Goal: Information Seeking & Learning: Learn about a topic

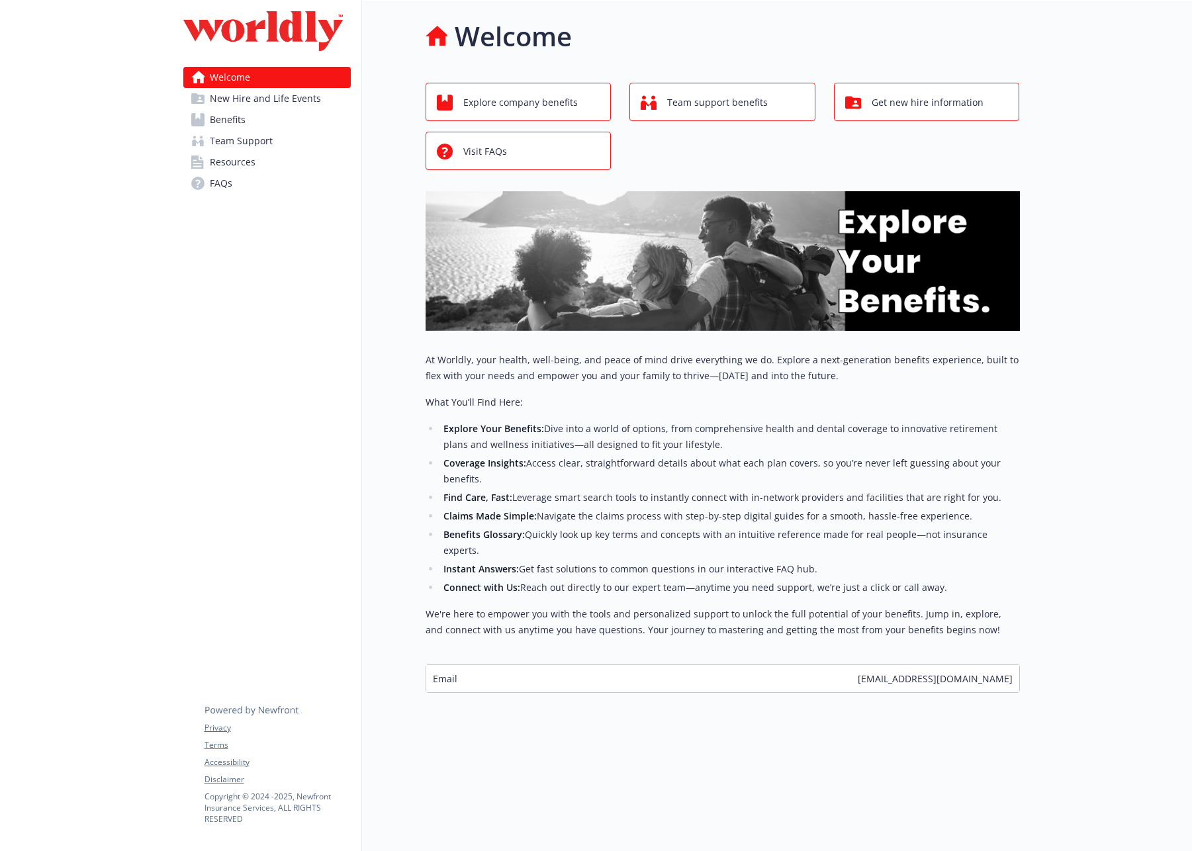
click at [251, 126] on link "Benefits" at bounding box center [266, 119] width 167 height 21
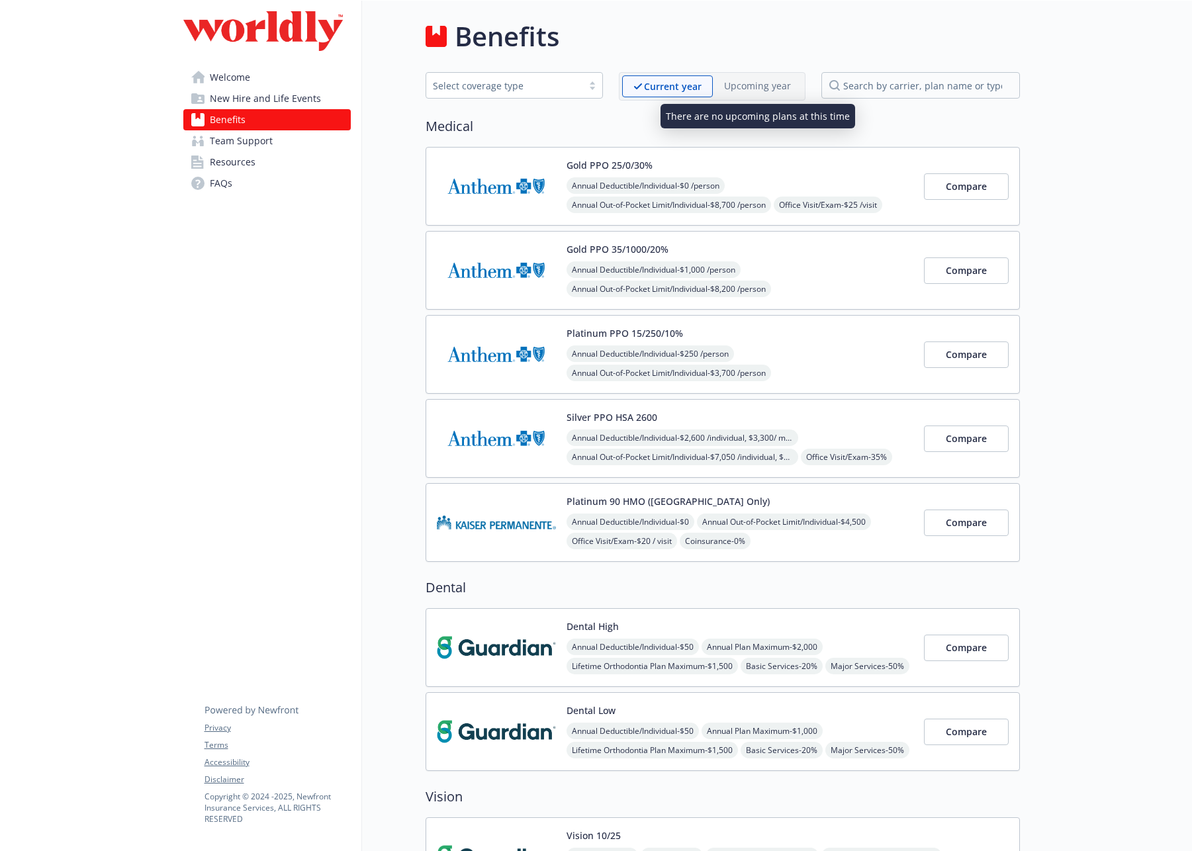
click at [766, 87] on p "Upcoming year" at bounding box center [757, 86] width 67 height 14
click at [459, 89] on div "Select coverage type" at bounding box center [504, 86] width 143 height 14
click at [244, 143] on span "Team Support" at bounding box center [241, 140] width 63 height 21
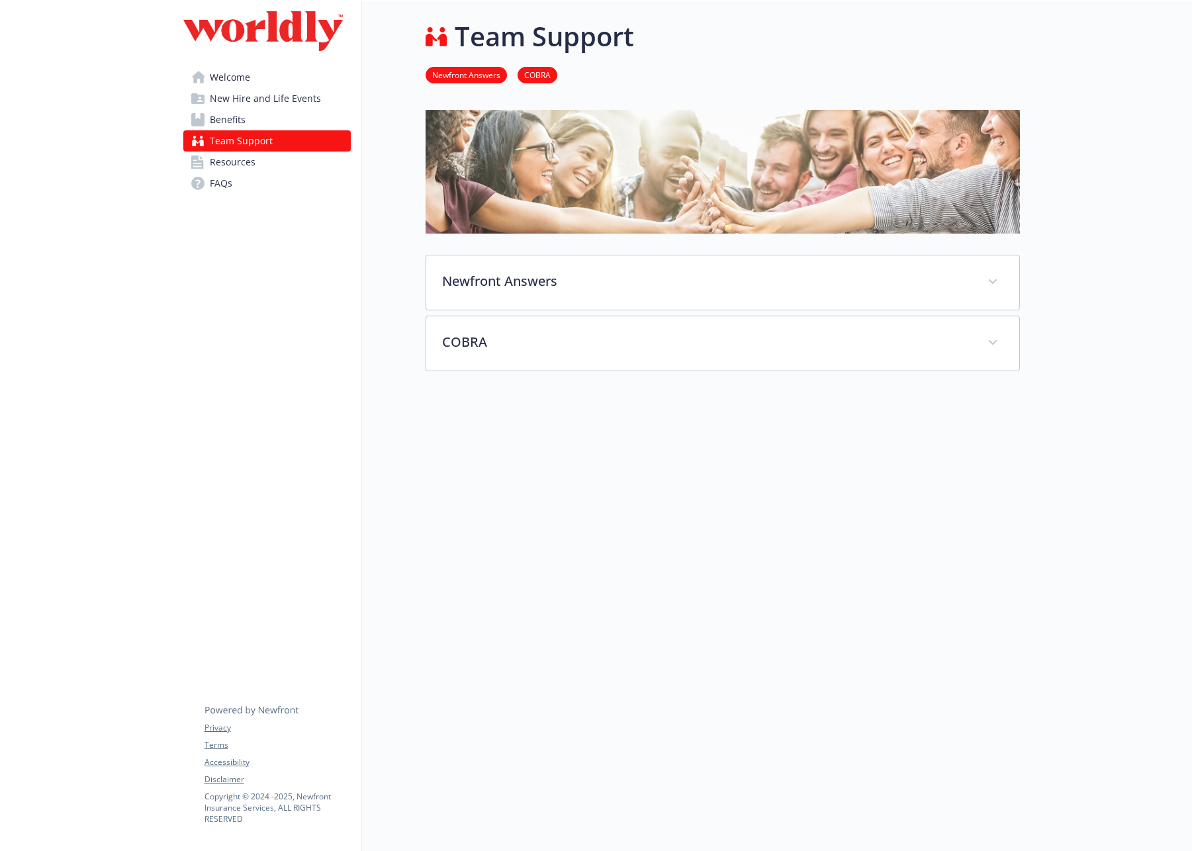
click at [239, 171] on span "Resources" at bounding box center [233, 162] width 46 height 21
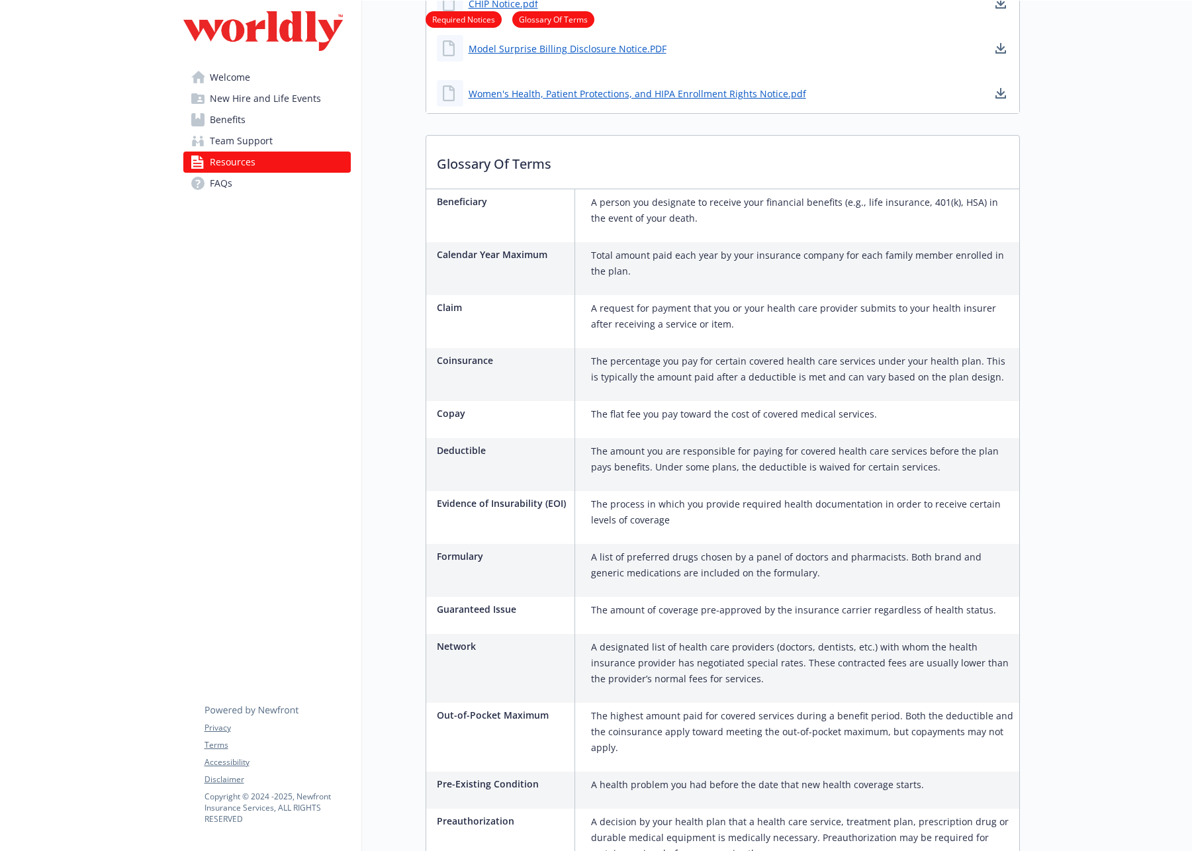
scroll to position [772, 0]
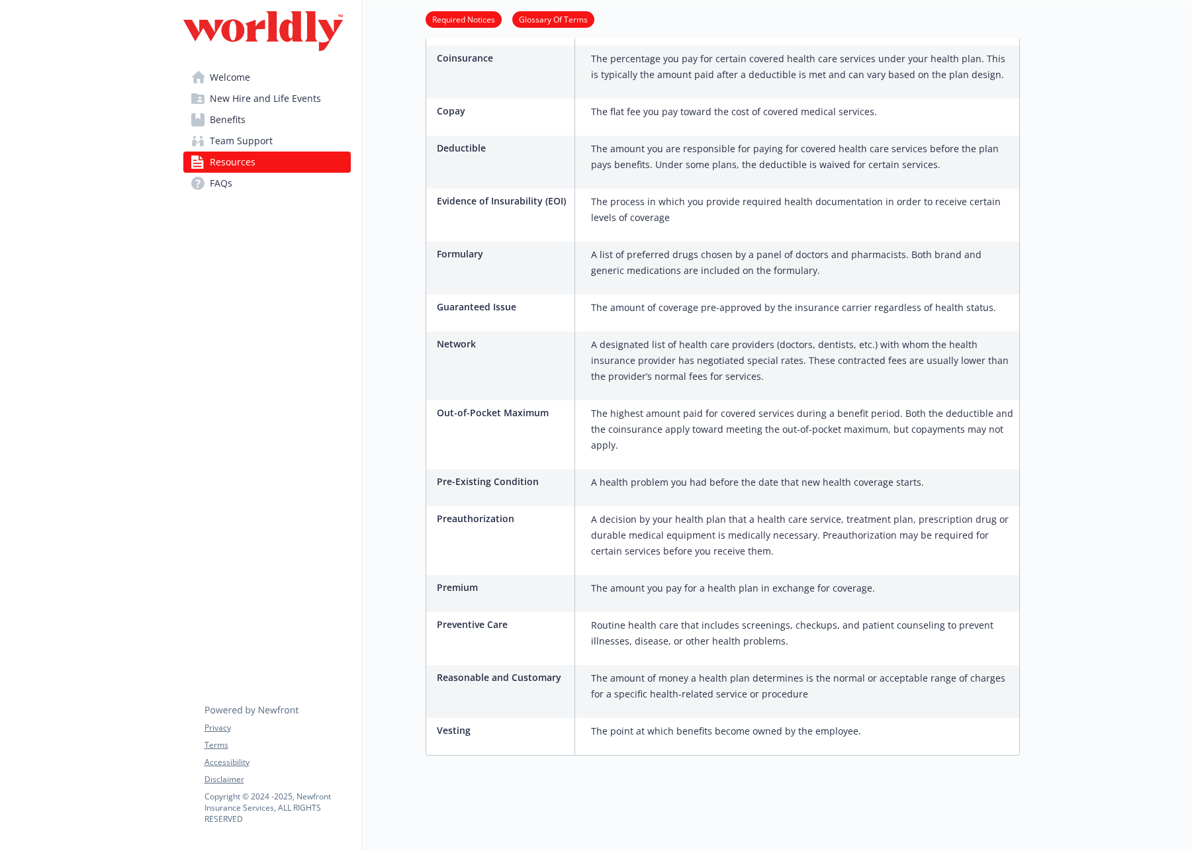
drag, startPoint x: 371, startPoint y: 523, endPoint x: 382, endPoint y: 529, distance: 12.5
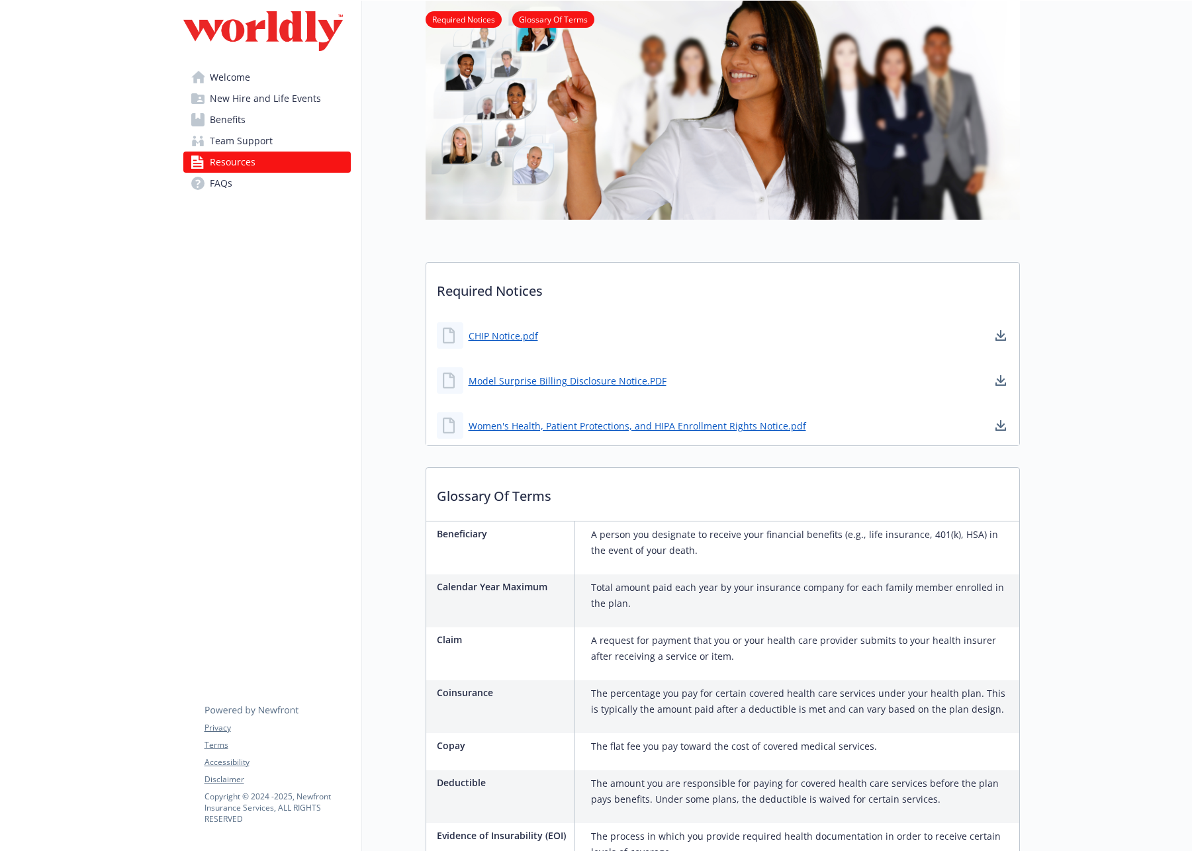
scroll to position [0, 0]
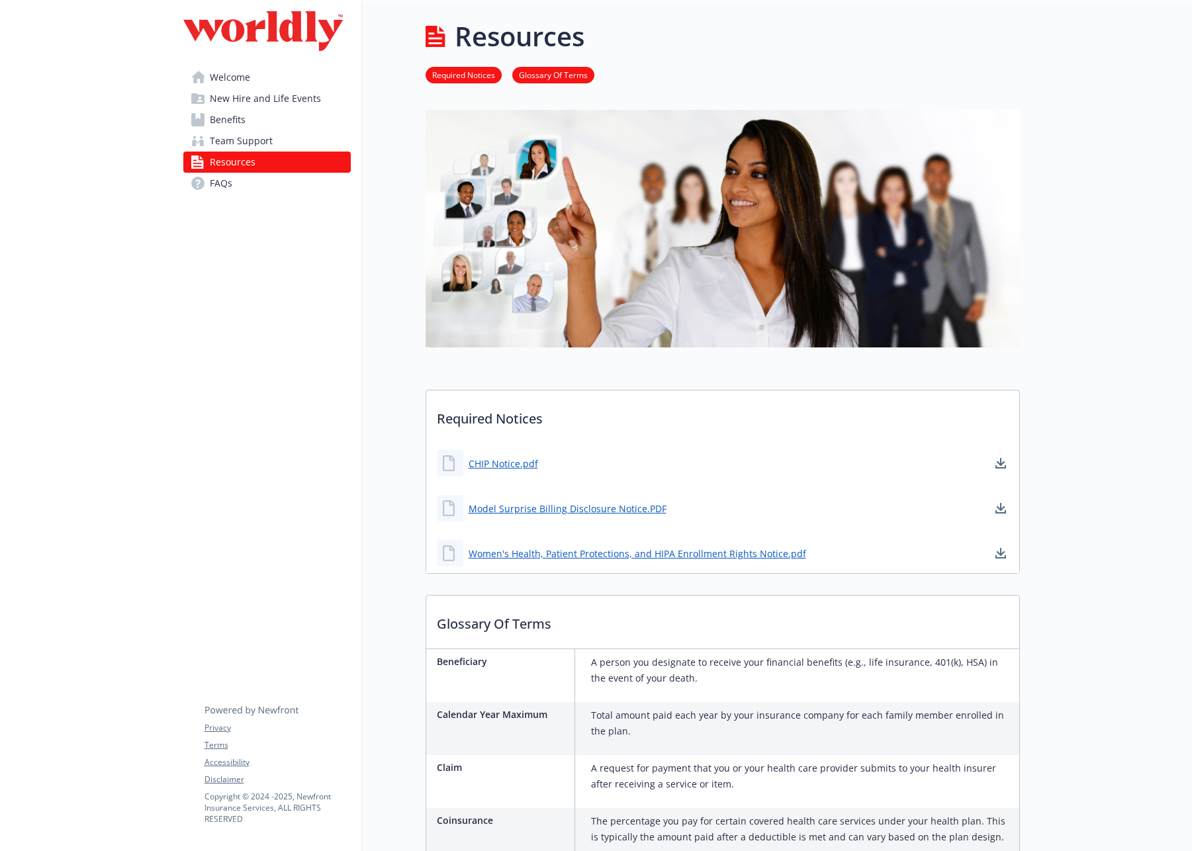
click at [234, 192] on link "FAQs" at bounding box center [266, 183] width 167 height 21
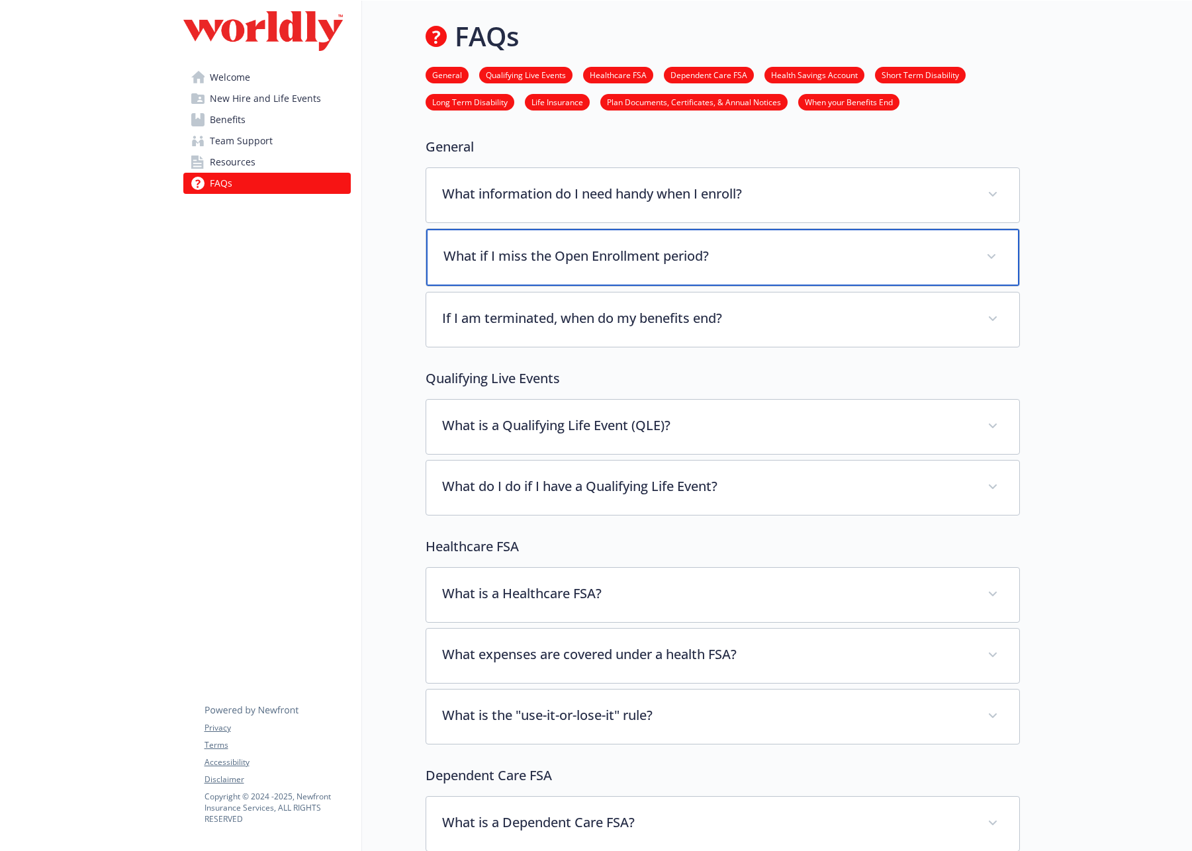
click at [531, 249] on p "What if I miss the Open Enrollment period?" at bounding box center [706, 256] width 527 height 20
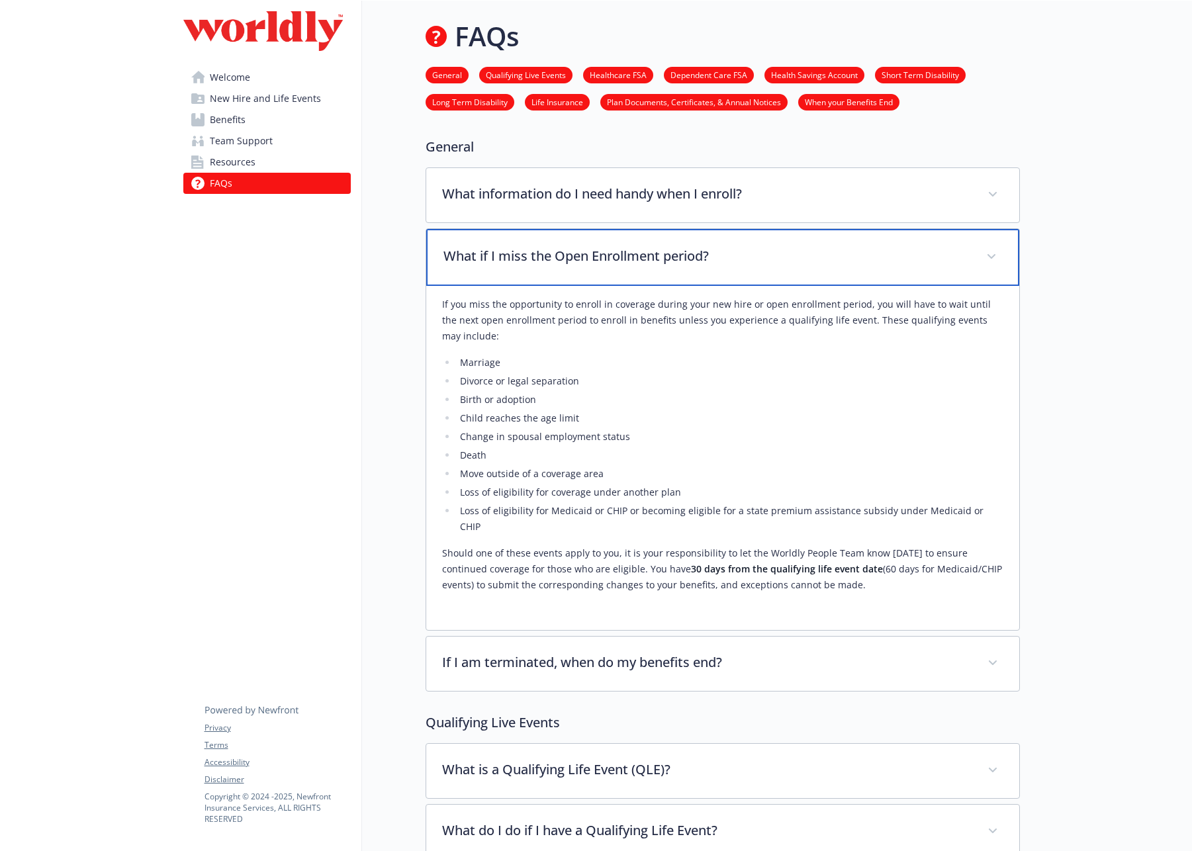
click at [531, 249] on p "What if I miss the Open Enrollment period?" at bounding box center [706, 256] width 527 height 20
